Goal: Task Accomplishment & Management: Manage account settings

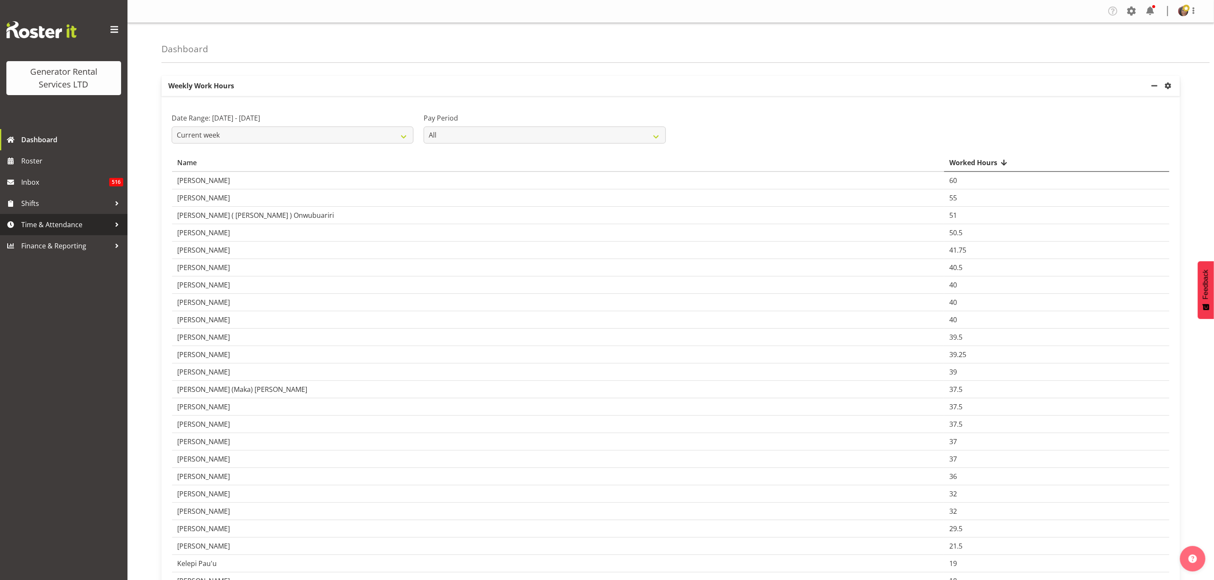
click at [35, 222] on span "Time & Attendance" at bounding box center [65, 224] width 89 height 13
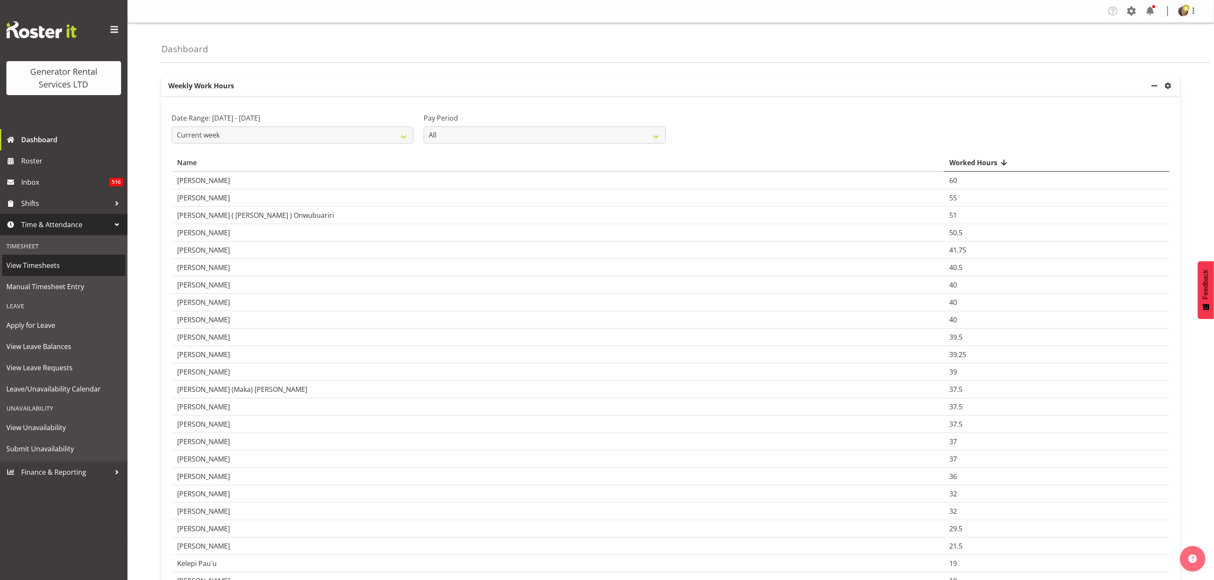
click at [57, 262] on span "View Timesheets" at bounding box center [63, 265] width 115 height 13
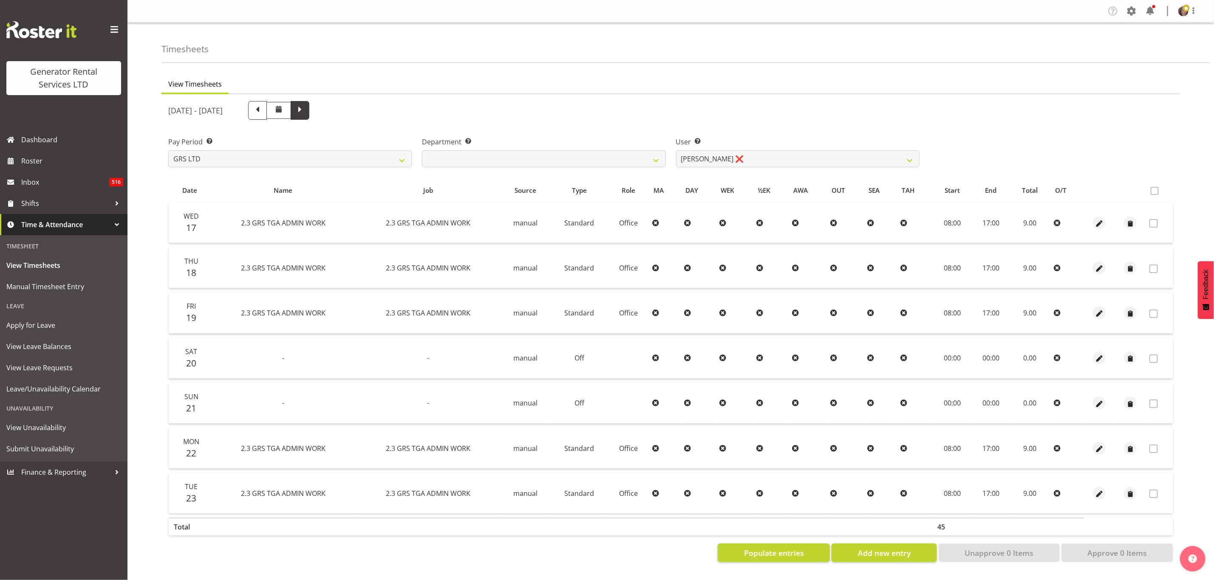
click at [305, 109] on span at bounding box center [299, 109] width 11 height 11
select select
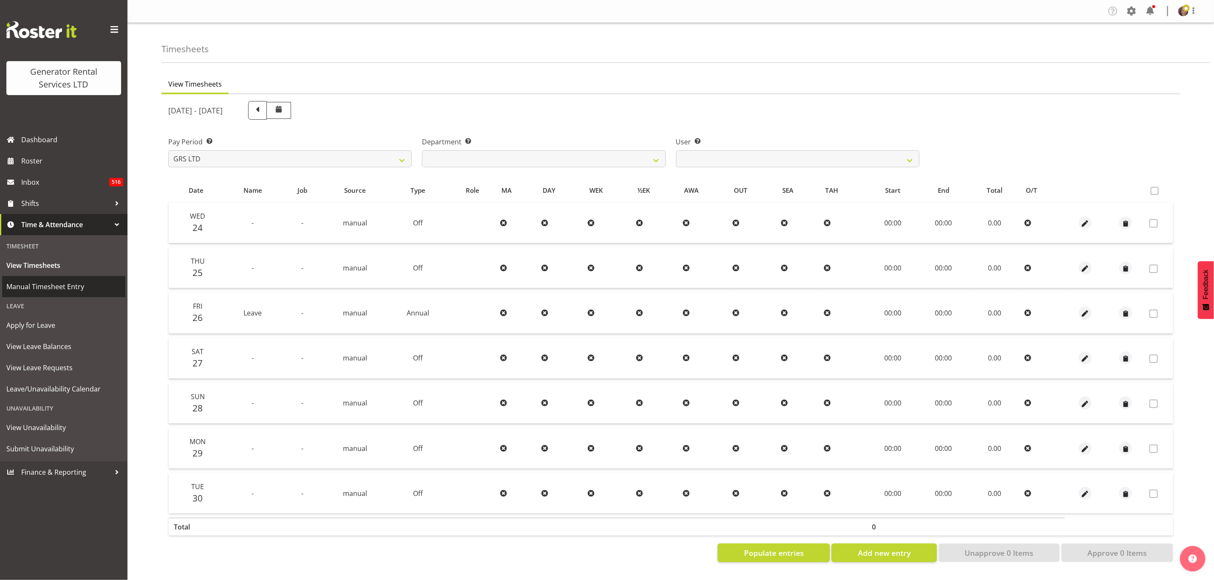
click at [60, 291] on span "Manual Timesheet Entry" at bounding box center [63, 286] width 115 height 13
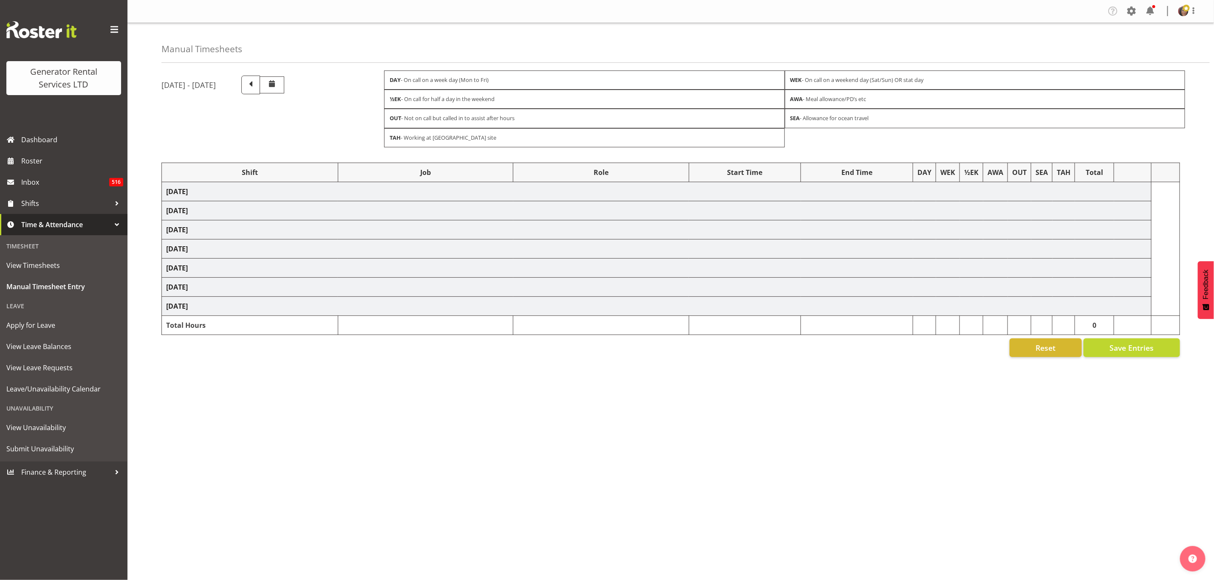
select select "2448"
select select "879"
select select "2448"
select select "879"
select select "2448"
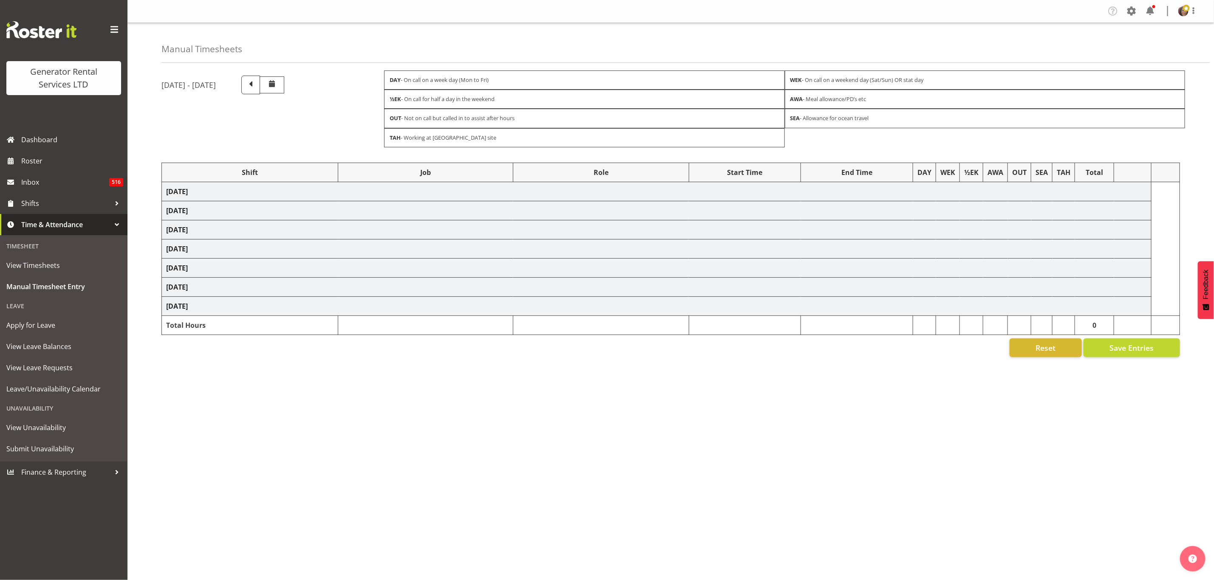
select select "879"
select select "2448"
select select "879"
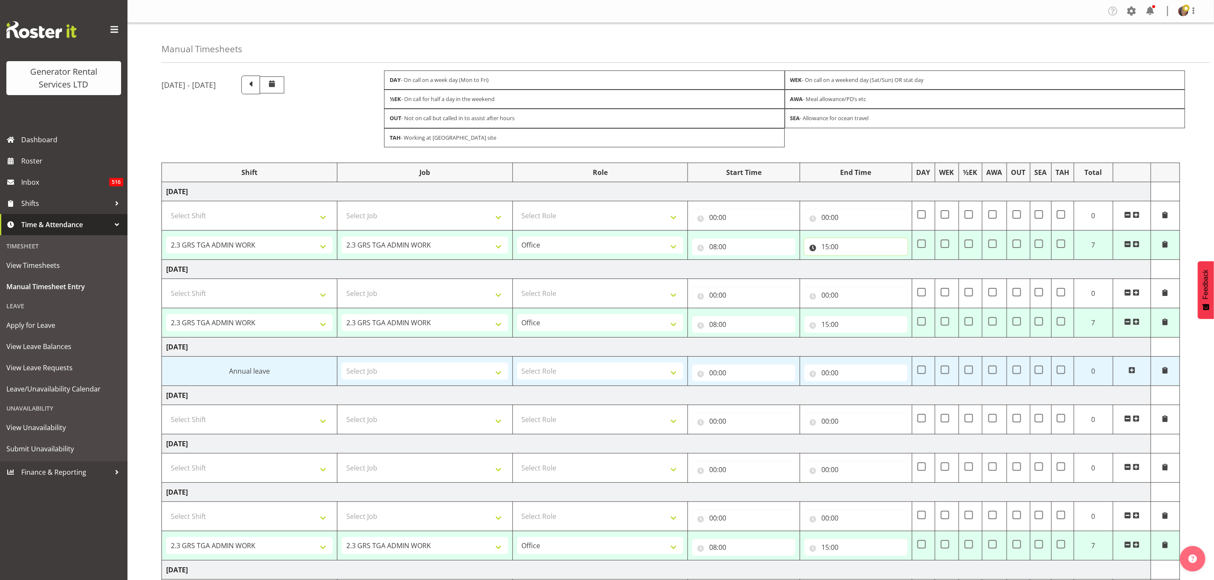
click at [830, 247] on input "15:00" at bounding box center [855, 246] width 103 height 17
click at [862, 269] on select "00 01 02 03 04 05 06 07 08 09 10 11 12 13 14 15 16 17 18 19 20 21 22 23" at bounding box center [862, 268] width 19 height 17
select select "17"
click at [853, 263] on select "00 01 02 03 04 05 06 07 08 09 10 11 12 13 14 15 16 17 18 19 20 21 22 23" at bounding box center [862, 268] width 19 height 17
type input "17:00"
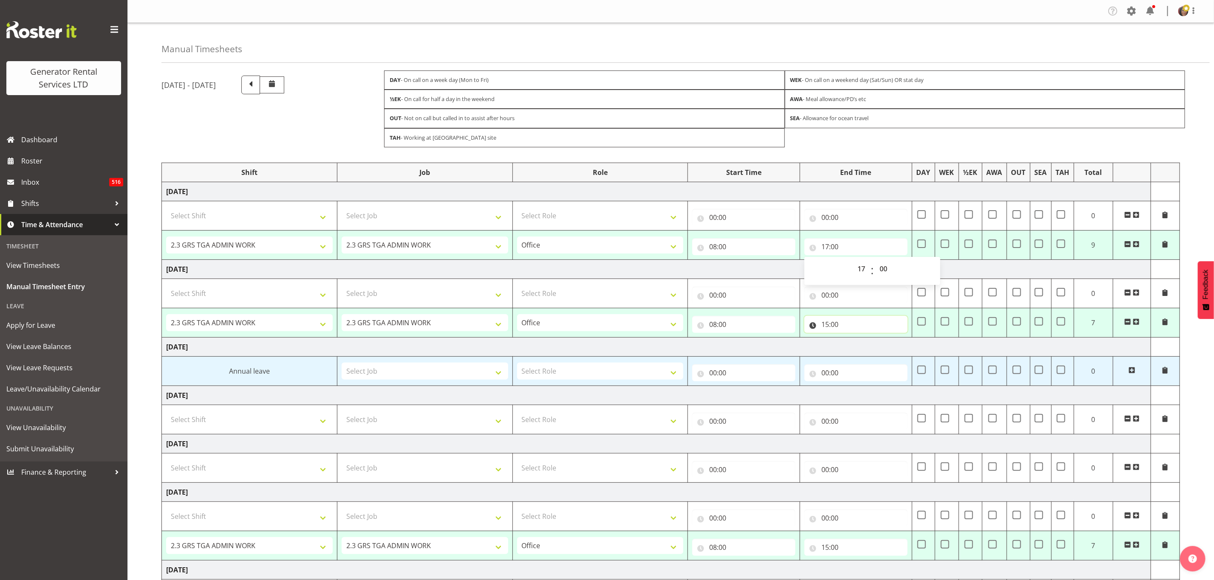
click at [836, 324] on input "15:00" at bounding box center [855, 324] width 103 height 17
click at [858, 345] on select "00 01 02 03 04 05 06 07 08 09 10 11 12 13 14 15 16 17 18 19 20 21 22 23" at bounding box center [862, 346] width 19 height 17
select select "17"
click at [853, 341] on select "00 01 02 03 04 05 06 07 08 09 10 11 12 13 14 15 16 17 18 19 20 21 22 23" at bounding box center [862, 346] width 19 height 17
type input "17:00"
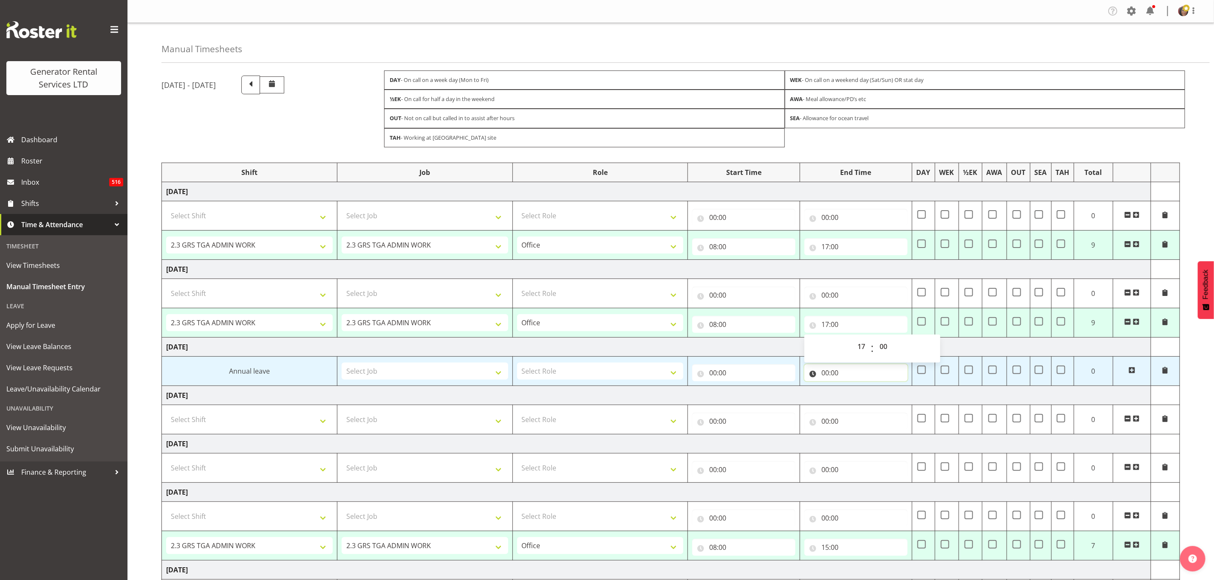
click at [831, 376] on input "00:00" at bounding box center [855, 373] width 103 height 17
click at [864, 398] on select "00 01 02 03 04 05 06 07 08 09 10 11 12 13 14 15 16 17 18 19 20 21 22 23" at bounding box center [862, 395] width 19 height 17
select select "9"
click at [853, 390] on select "00 01 02 03 04 05 06 07 08 09 10 11 12 13 14 15 16 17 18 19 20 21 22 23" at bounding box center [862, 395] width 19 height 17
type input "09:00"
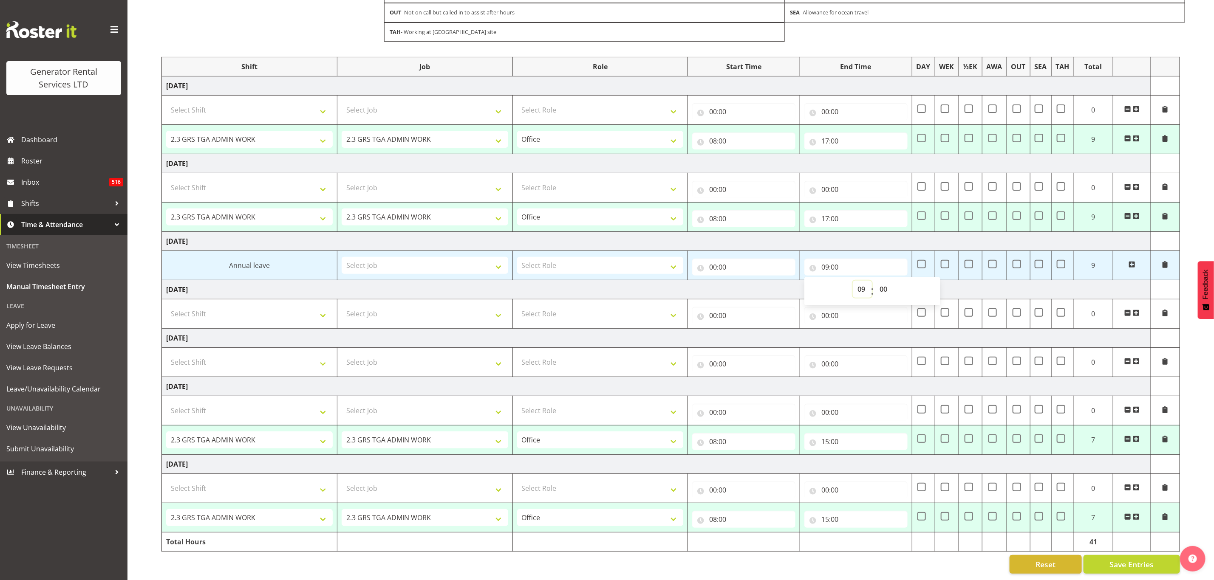
scroll to position [121, 0]
click at [831, 433] on input "15:00" at bounding box center [855, 441] width 103 height 17
click at [859, 455] on select "00 01 02 03 04 05 06 07 08 09 10 11 12 13 14 15 16 17 18 19 20 21 22 23" at bounding box center [862, 463] width 19 height 17
select select "17"
click at [853, 455] on select "00 01 02 03 04 05 06 07 08 09 10 11 12 13 14 15 16 17 18 19 20 21 22 23" at bounding box center [862, 463] width 19 height 17
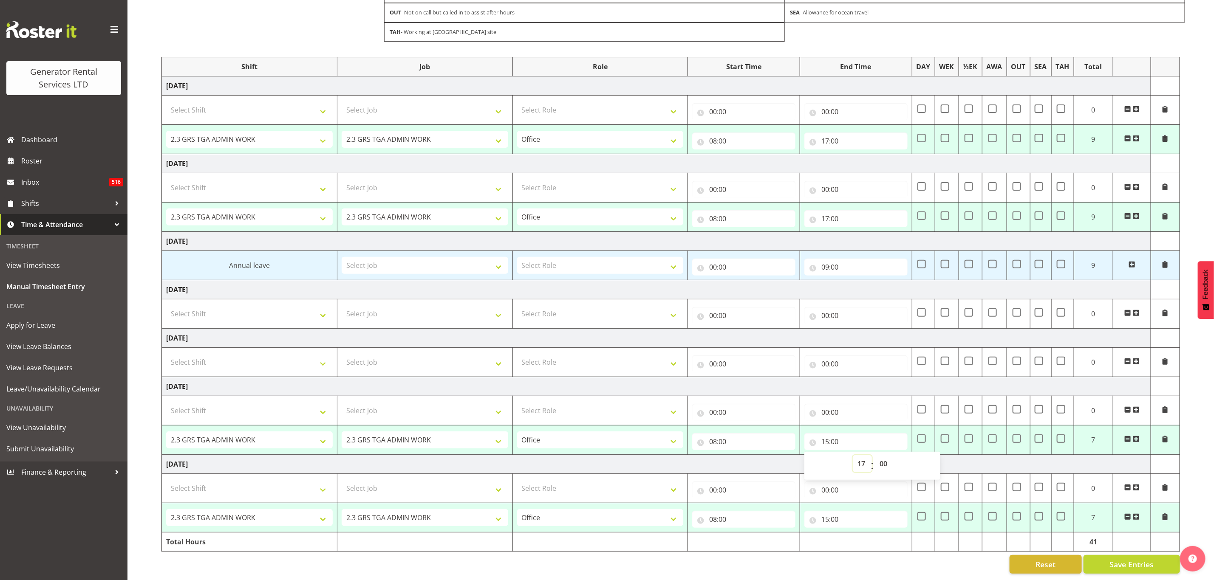
type input "17:00"
click at [837, 511] on input "15:00" at bounding box center [855, 519] width 103 height 17
click at [865, 533] on select "00 01 02 03 04 05 06 07 08 09 10 11 12 13 14 15 16 17 18 19 20 21 22 23" at bounding box center [862, 541] width 19 height 17
select select "17"
click at [853, 533] on select "00 01 02 03 04 05 06 07 08 09 10 11 12 13 14 15 16 17 18 19 20 21 22 23" at bounding box center [862, 541] width 19 height 17
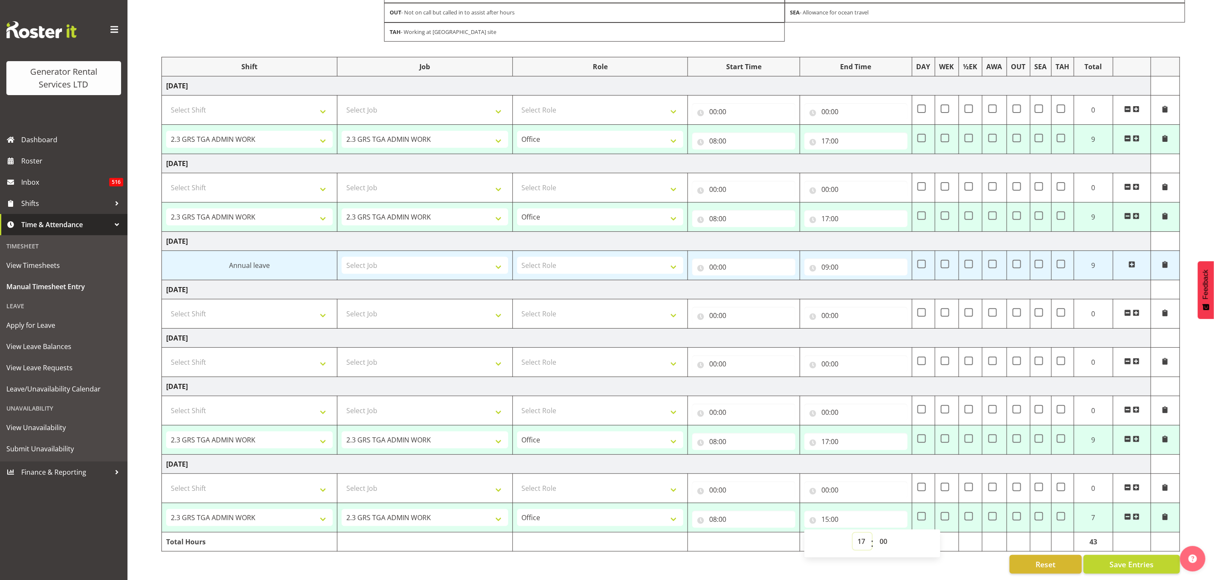
type input "17:00"
click at [1125, 559] on span "Save Entries" at bounding box center [1131, 564] width 44 height 11
select select "2448"
select select "879"
type input "08:00"
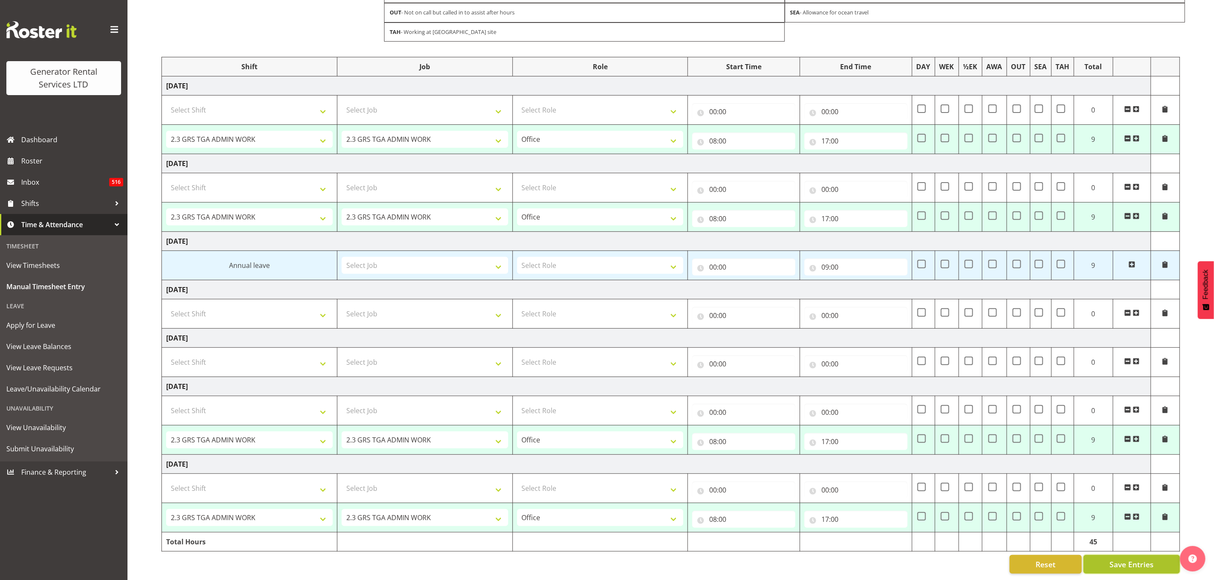
type input "17:00"
select select "2448"
select select "879"
type input "08:00"
type input "17:00"
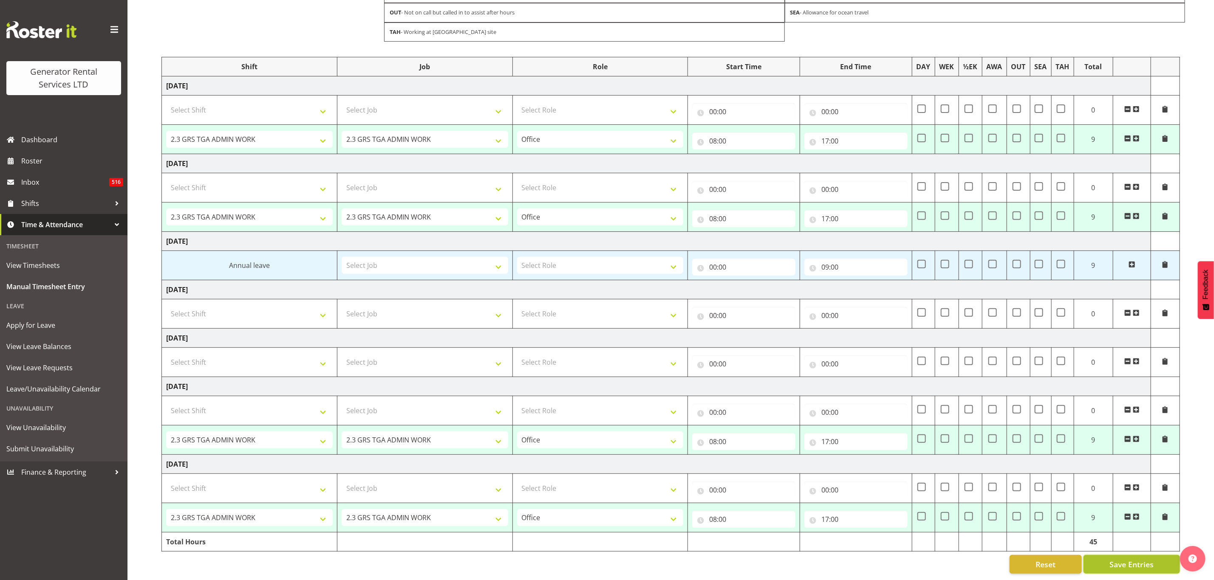
select select "2448"
select select "879"
type input "08:00"
type input "17:00"
select select "2448"
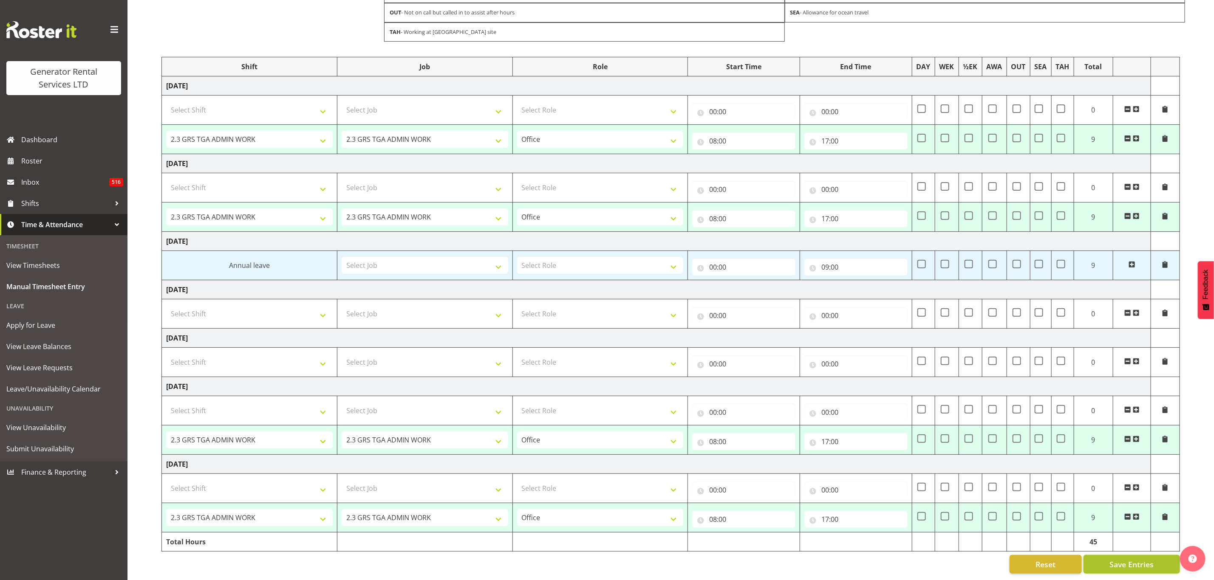
select select "879"
type input "08:00"
type input "17:00"
select select "2448"
select select "879"
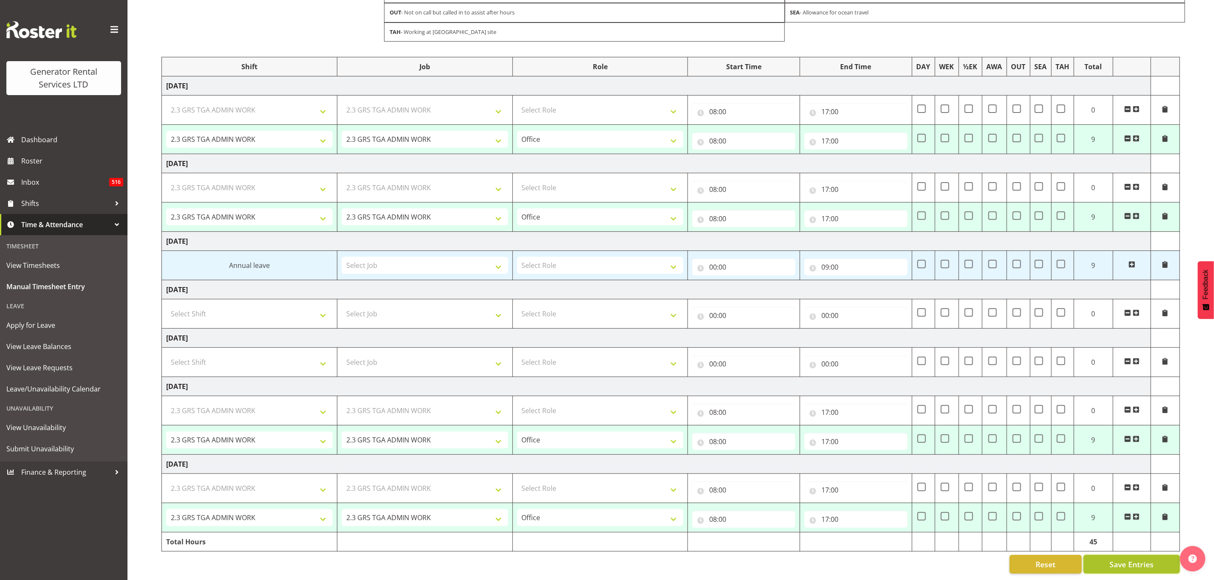
select select "2448"
select select "879"
select select "2448"
select select "879"
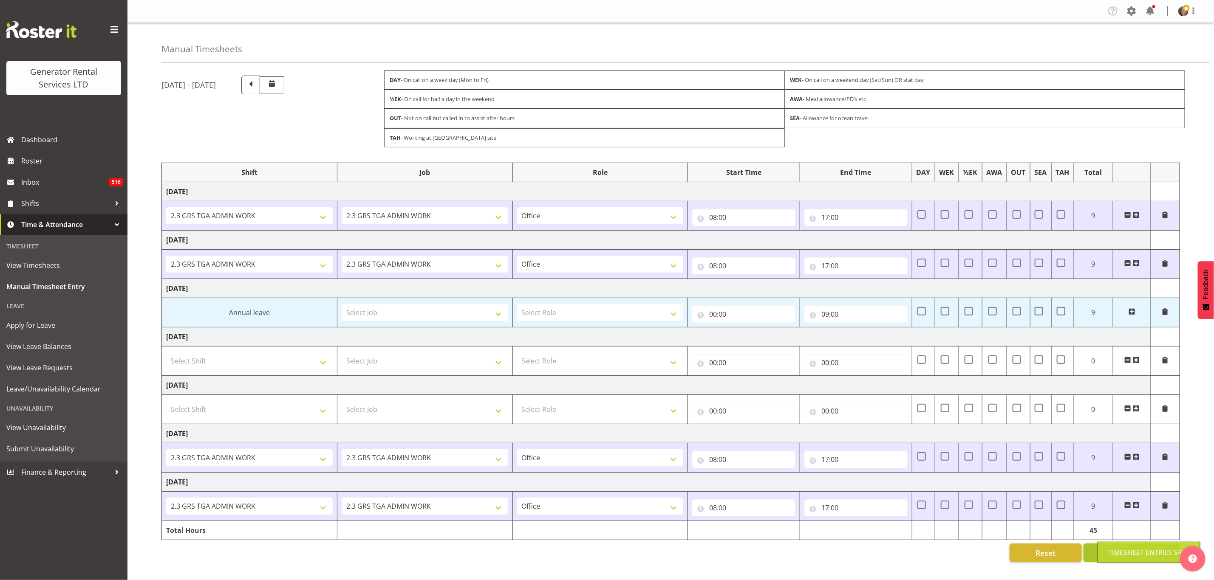
scroll to position [3, 0]
drag, startPoint x: 42, startPoint y: 259, endPoint x: 59, endPoint y: 260, distance: 16.2
click at [42, 259] on span "View Timesheets" at bounding box center [63, 265] width 115 height 13
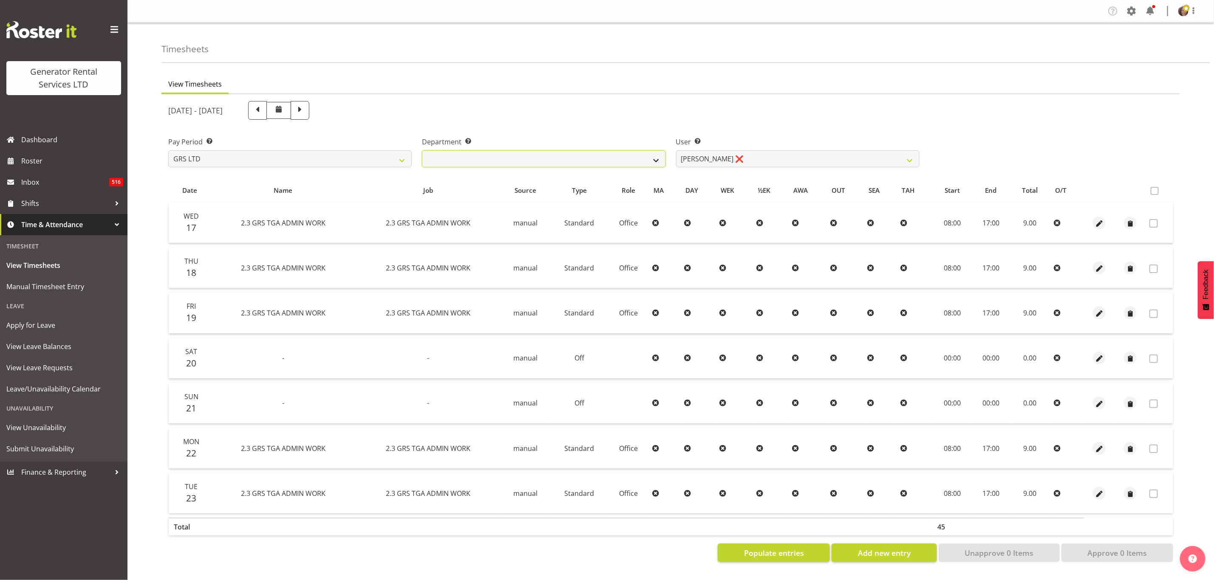
click at [631, 157] on select "GRS ADMIN TGA GRS HIRE TGA GRS SALES TGA" at bounding box center [543, 158] width 243 height 17
select select "21"
click at [422, 150] on select "GRS ADMIN TGA GRS HIRE TGA GRS SALES TGA" at bounding box center [543, 158] width 243 height 17
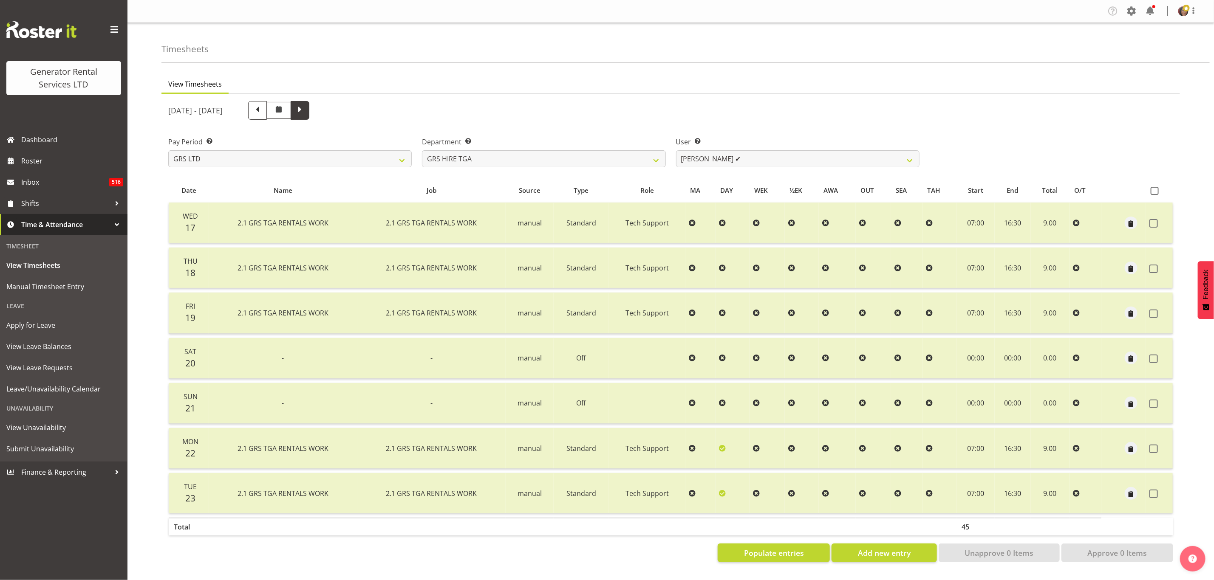
click at [305, 106] on span at bounding box center [299, 109] width 11 height 11
select select
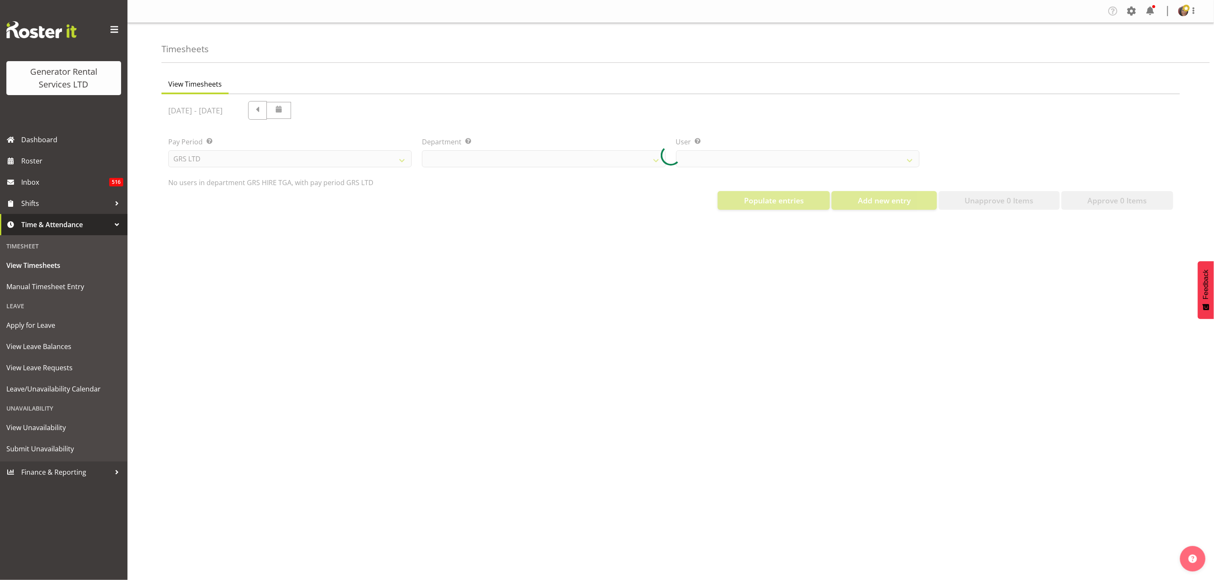
select select "21"
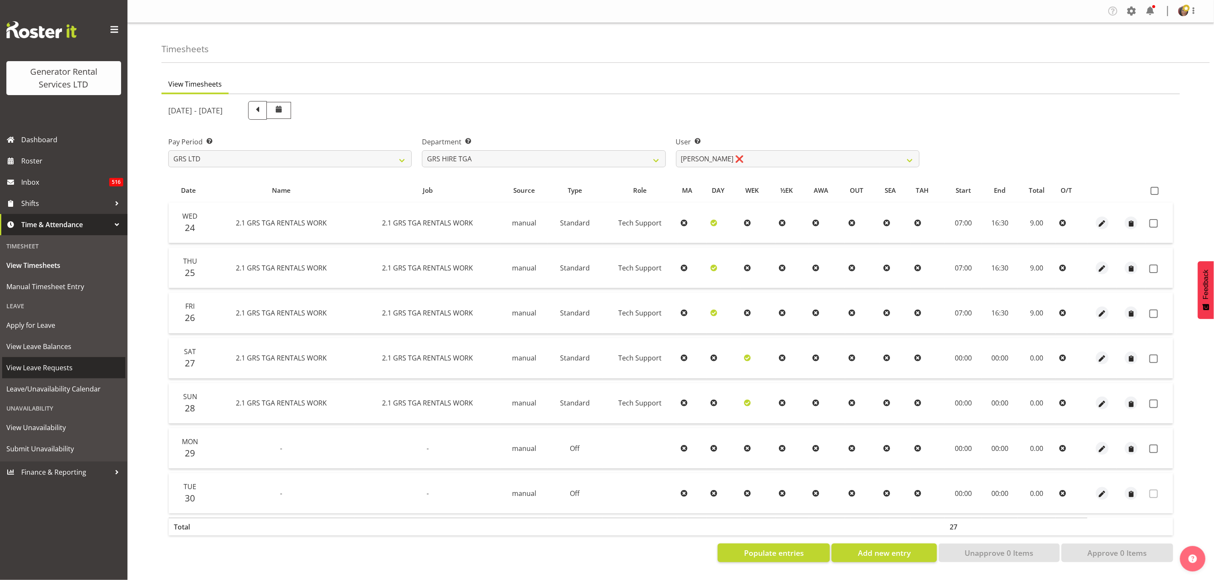
drag, startPoint x: 51, startPoint y: 364, endPoint x: 57, endPoint y: 365, distance: 5.6
click at [51, 364] on span "View Leave Requests" at bounding box center [63, 368] width 115 height 13
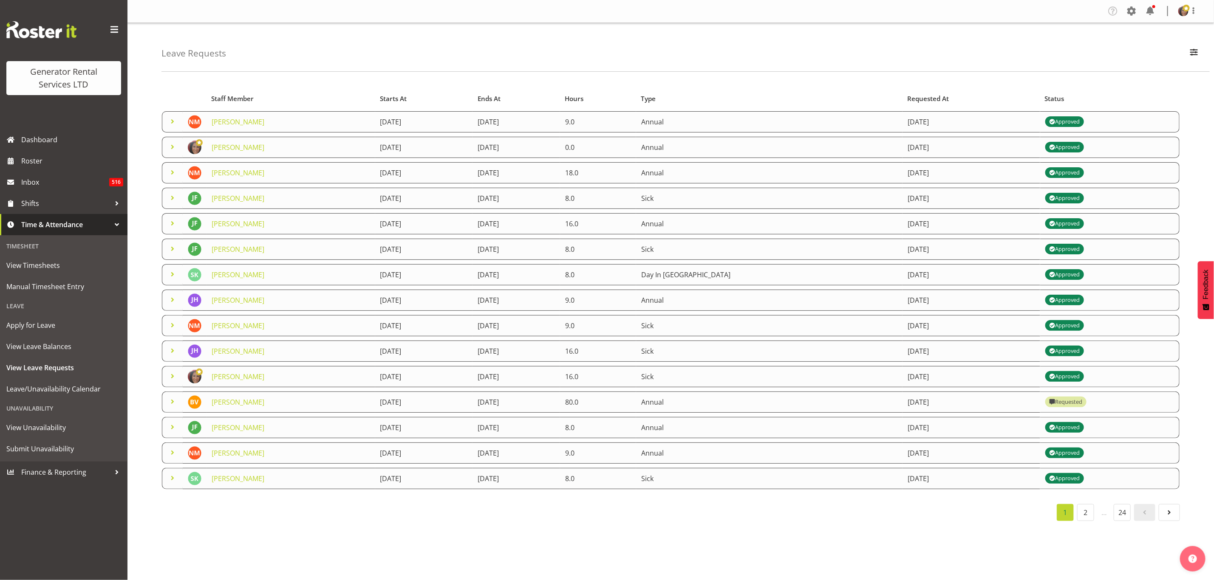
click at [171, 399] on span at bounding box center [172, 402] width 10 height 10
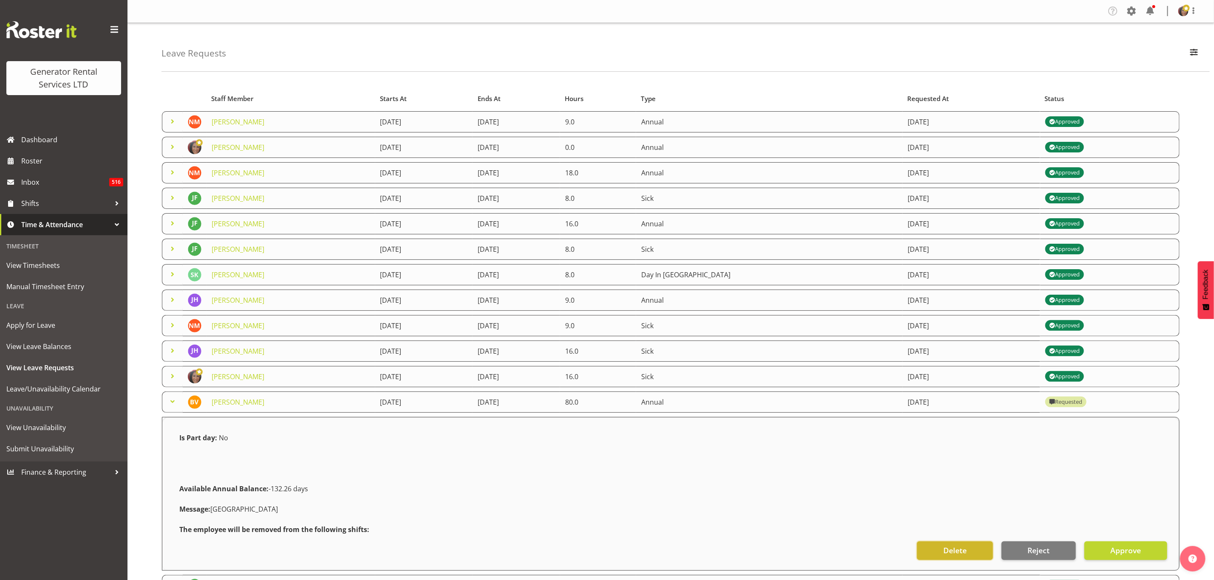
click at [959, 548] on span "Delete" at bounding box center [954, 550] width 23 height 11
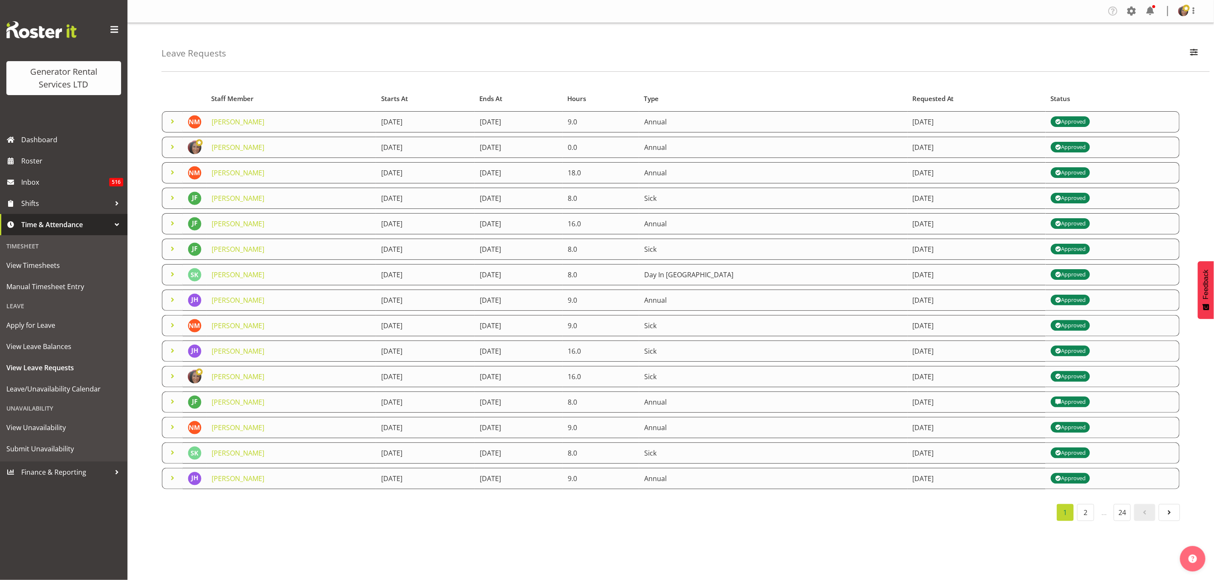
click at [253, 341] on td "James Hilhorst" at bounding box center [291, 351] width 170 height 21
click at [1081, 509] on link "2" at bounding box center [1085, 512] width 17 height 17
click at [175, 477] on span at bounding box center [172, 478] width 10 height 10
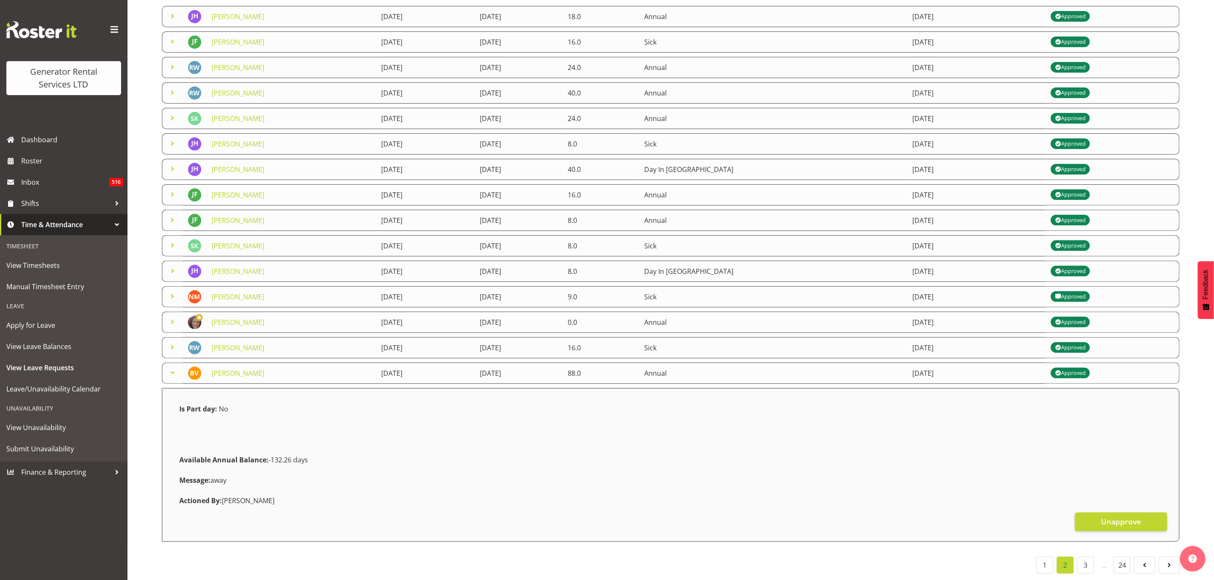
scroll to position [114, 0]
click at [1116, 516] on span "Unapprove" at bounding box center [1121, 521] width 40 height 11
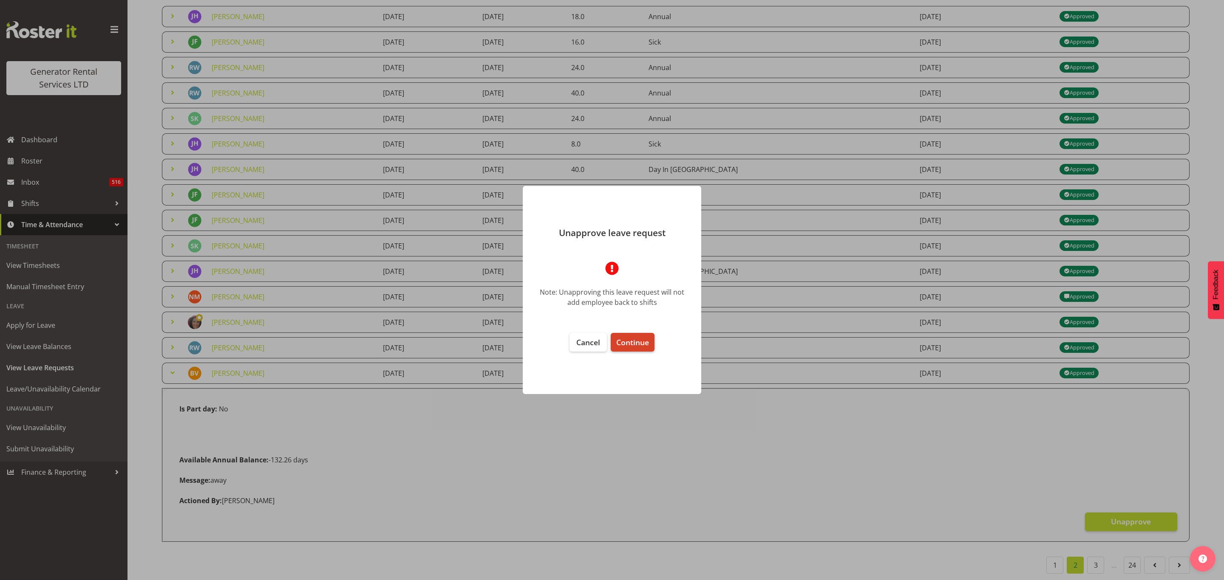
click at [627, 340] on span "Continue" at bounding box center [632, 342] width 33 height 10
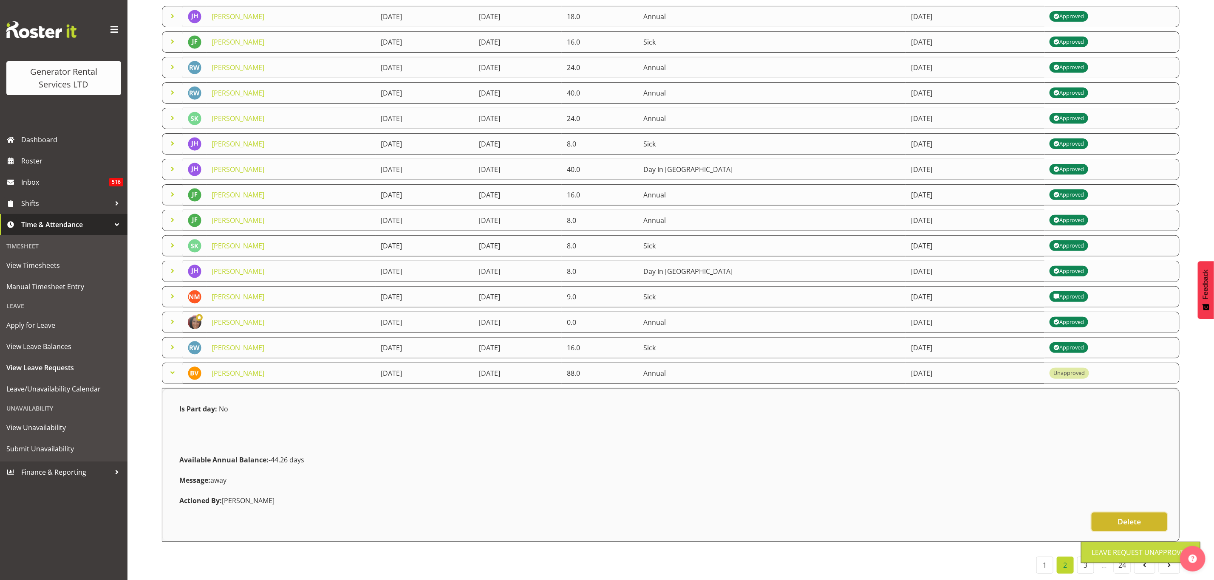
click at [1120, 516] on span "Delete" at bounding box center [1128, 521] width 23 height 11
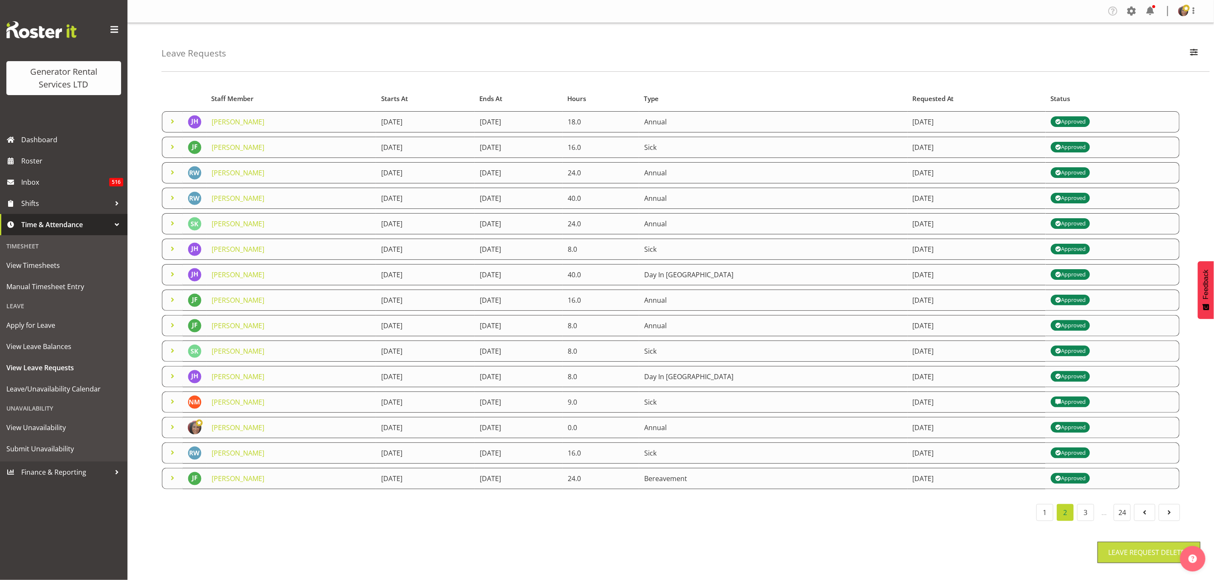
scroll to position [0, 0]
click at [1082, 509] on link "3" at bounding box center [1085, 512] width 17 height 17
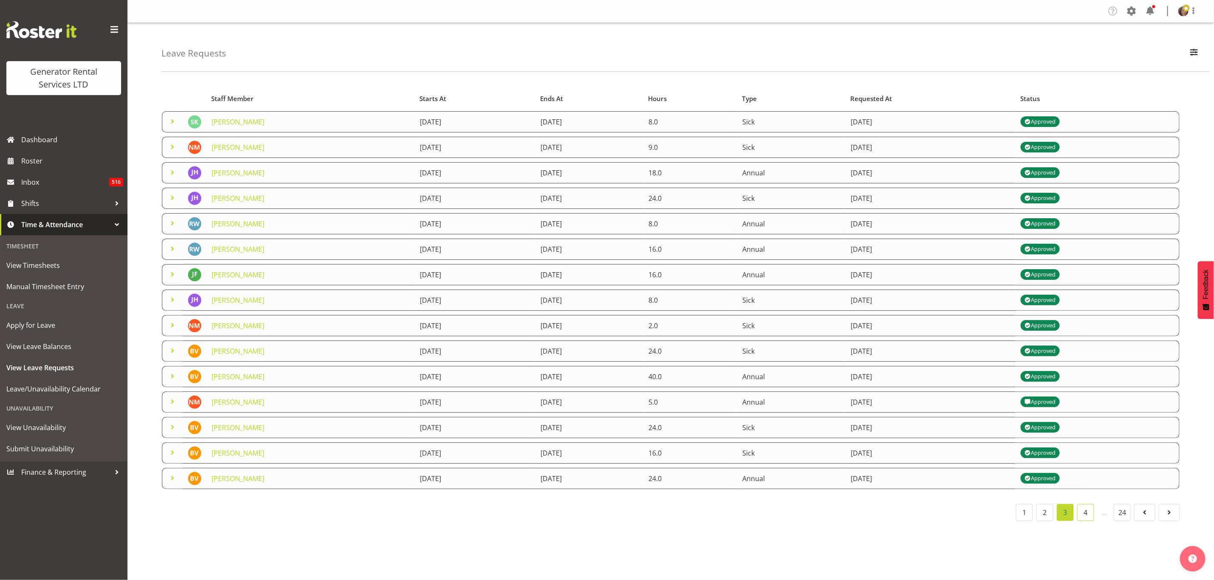
click at [1083, 510] on link "4" at bounding box center [1085, 512] width 17 height 17
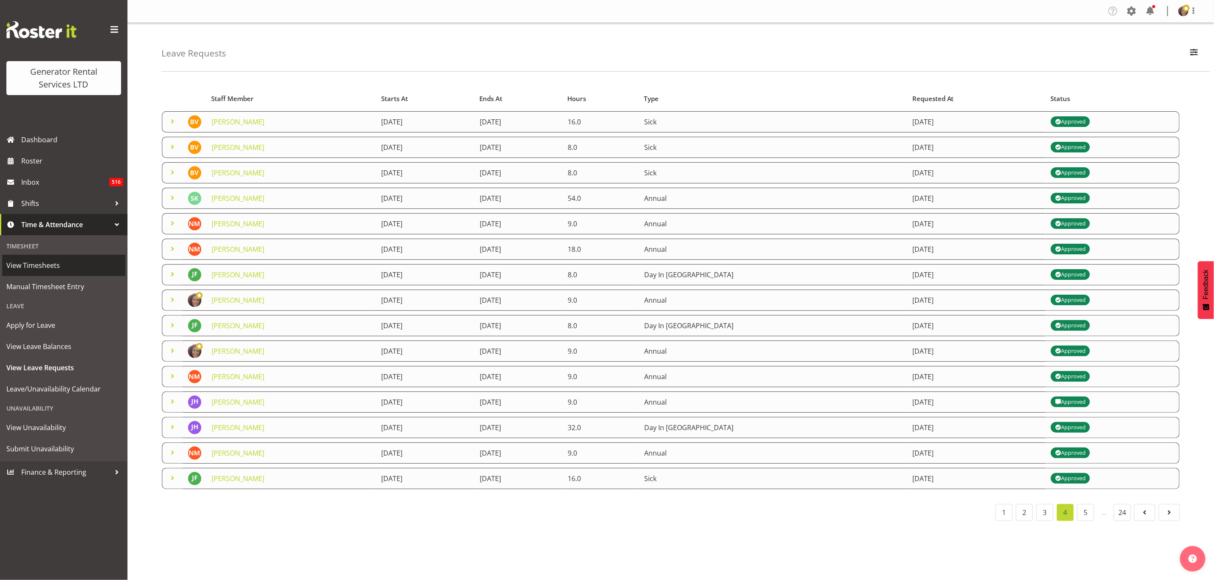
click at [37, 266] on span "View Timesheets" at bounding box center [63, 265] width 115 height 13
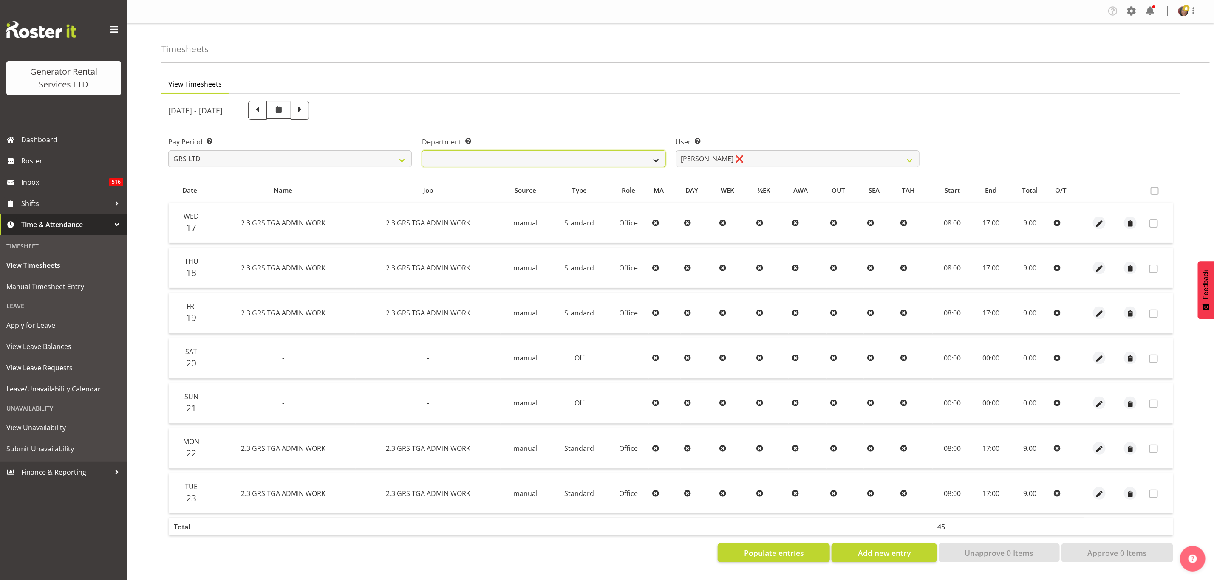
click at [589, 154] on select "GRS ADMIN TGA GRS HIRE TGA GRS SALES TGA" at bounding box center [543, 158] width 243 height 17
select select "21"
click at [422, 150] on select "GRS ADMIN TGA GRS HIRE TGA GRS SALES TGA" at bounding box center [543, 158] width 243 height 17
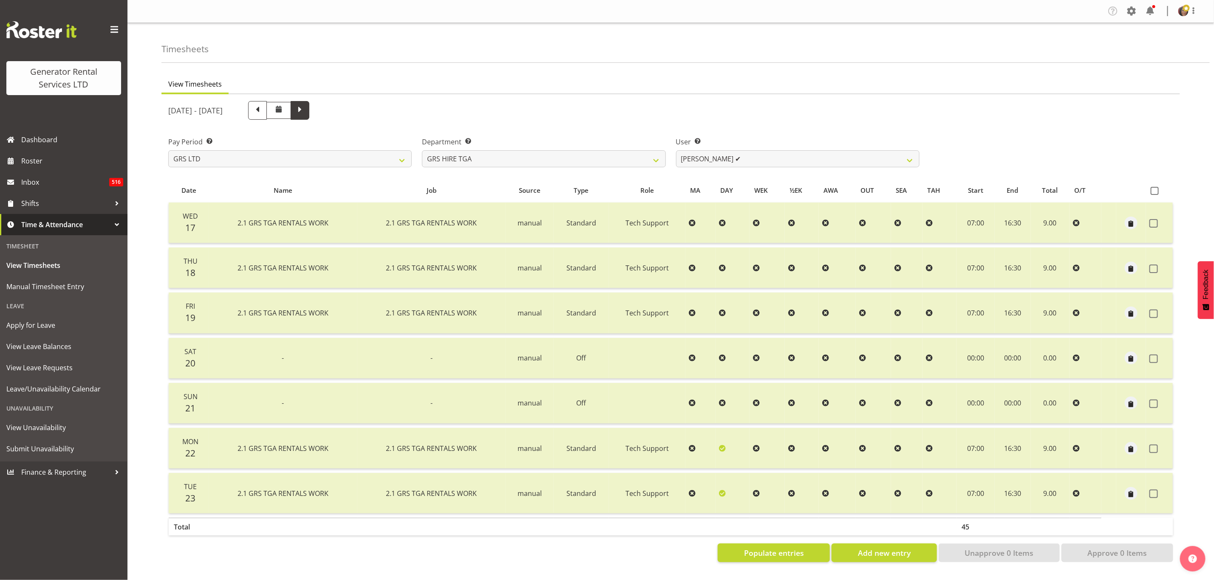
click at [309, 106] on span at bounding box center [300, 110] width 19 height 19
select select
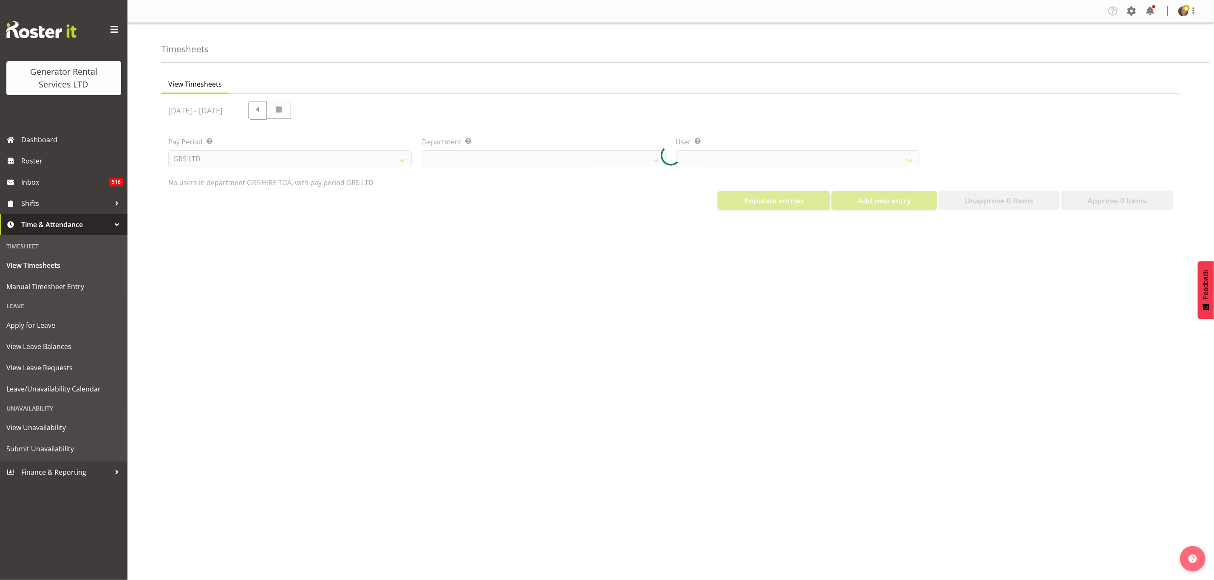
select select "21"
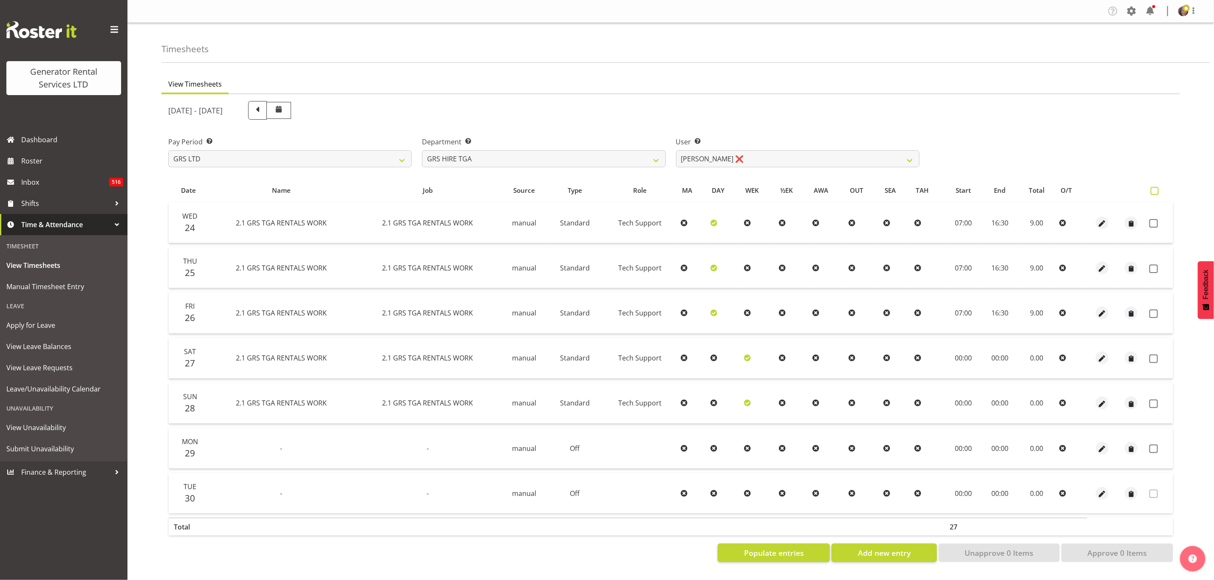
click at [1156, 192] on span at bounding box center [1155, 191] width 8 height 8
click at [1156, 192] on input "checkbox" at bounding box center [1154, 191] width 6 height 6
checkbox input "true"
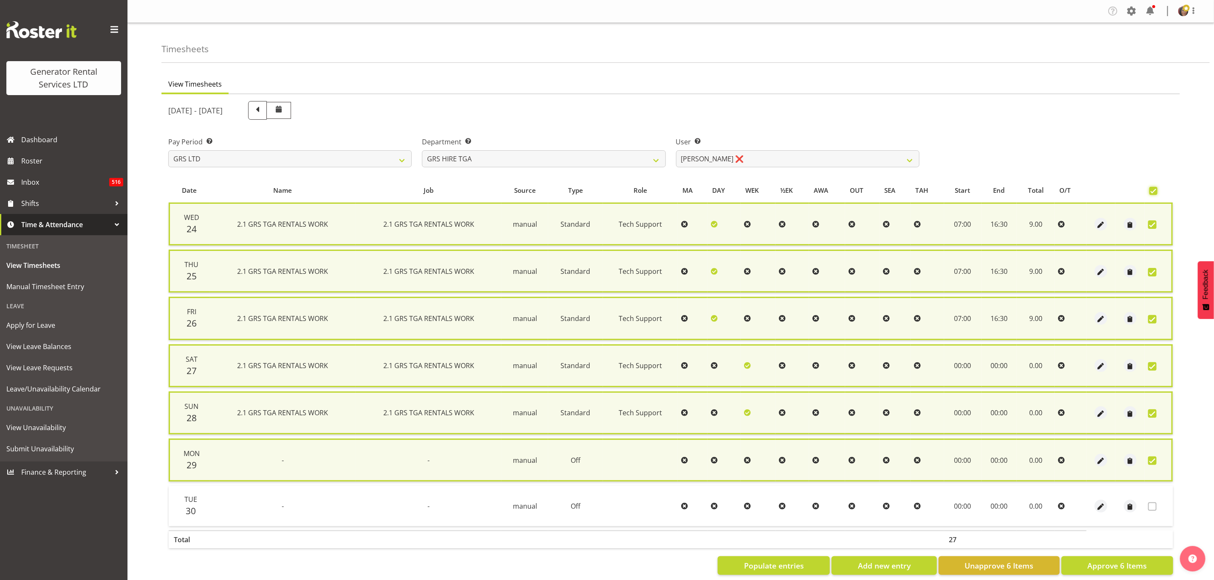
checkbox input "true"
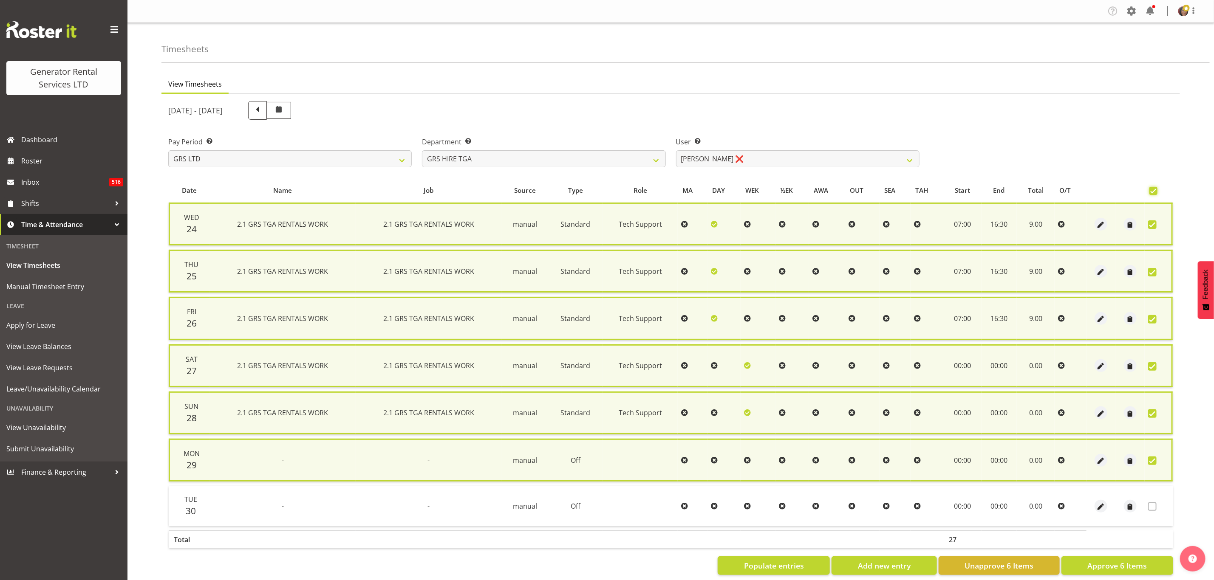
checkbox input "true"
click at [1155, 192] on span at bounding box center [1153, 191] width 8 height 8
click at [1155, 192] on input "checkbox" at bounding box center [1152, 191] width 6 height 6
checkbox input "false"
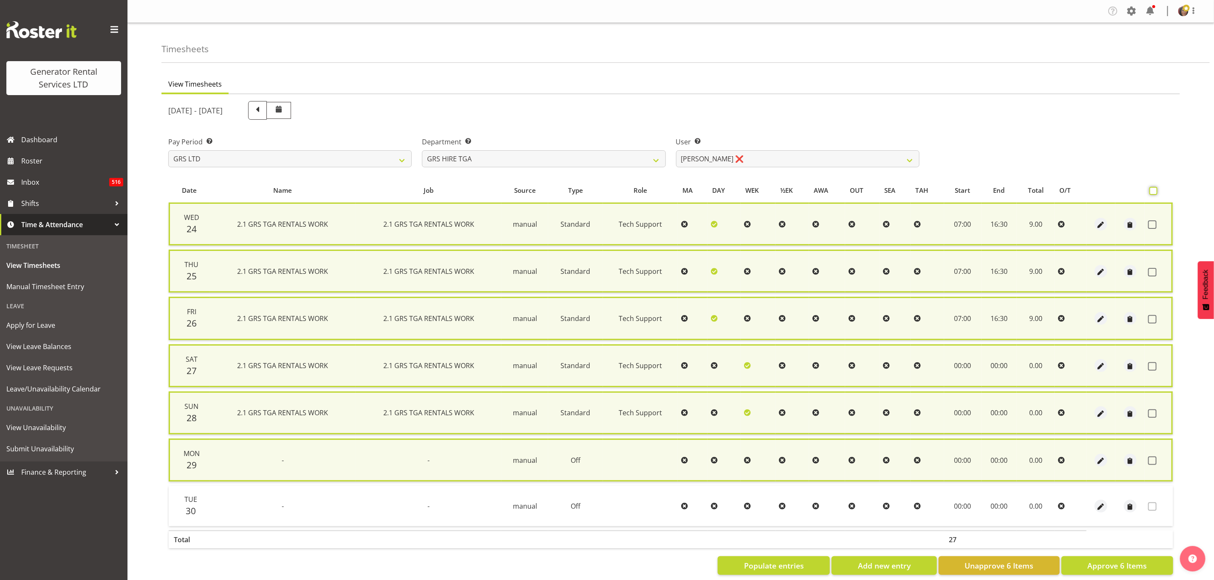
checkbox input "false"
